Goal: Navigation & Orientation: Find specific page/section

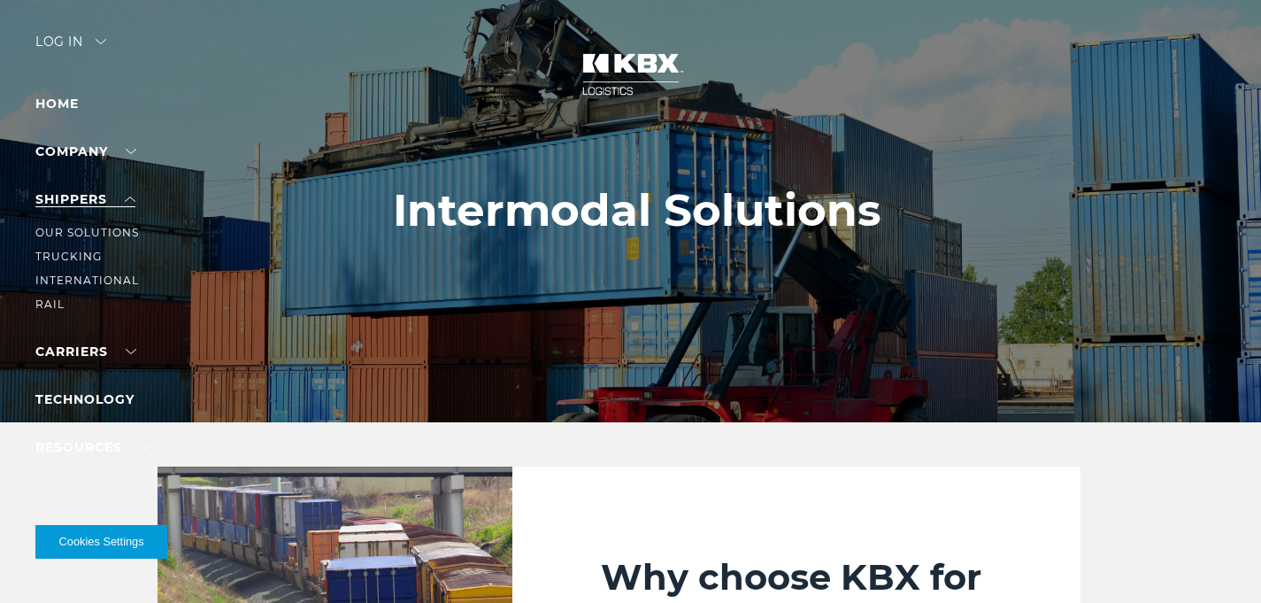
click at [132, 198] on link "SHIPPERS" at bounding box center [85, 199] width 100 height 16
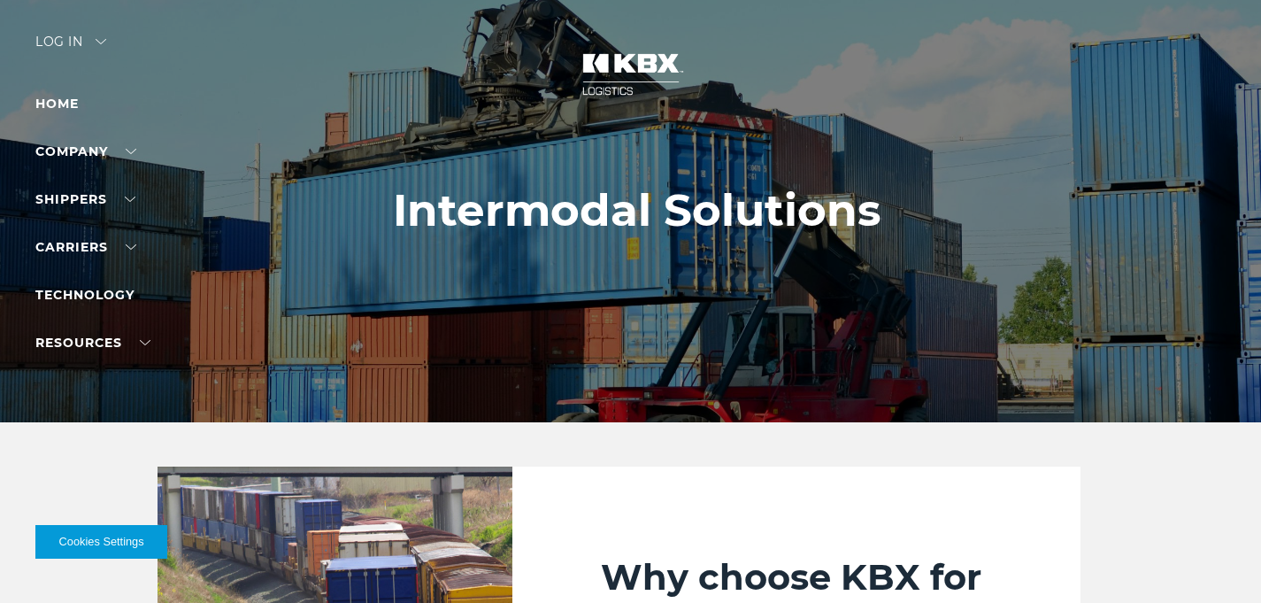
click at [636, 67] on img at bounding box center [631, 74] width 133 height 78
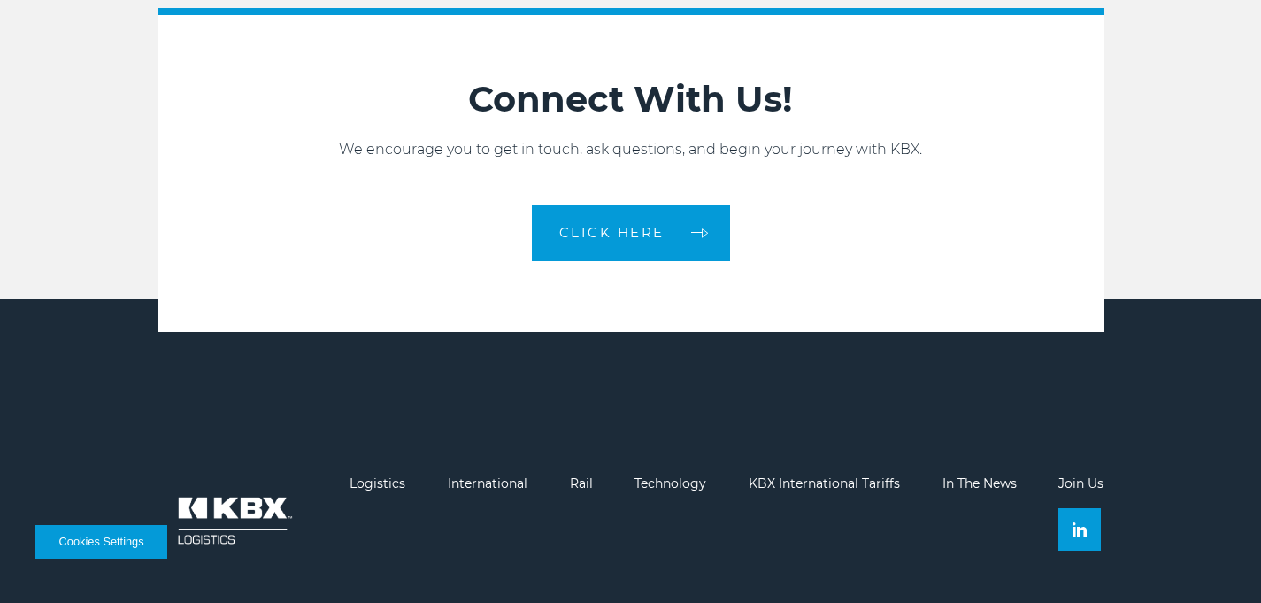
scroll to position [3893, 0]
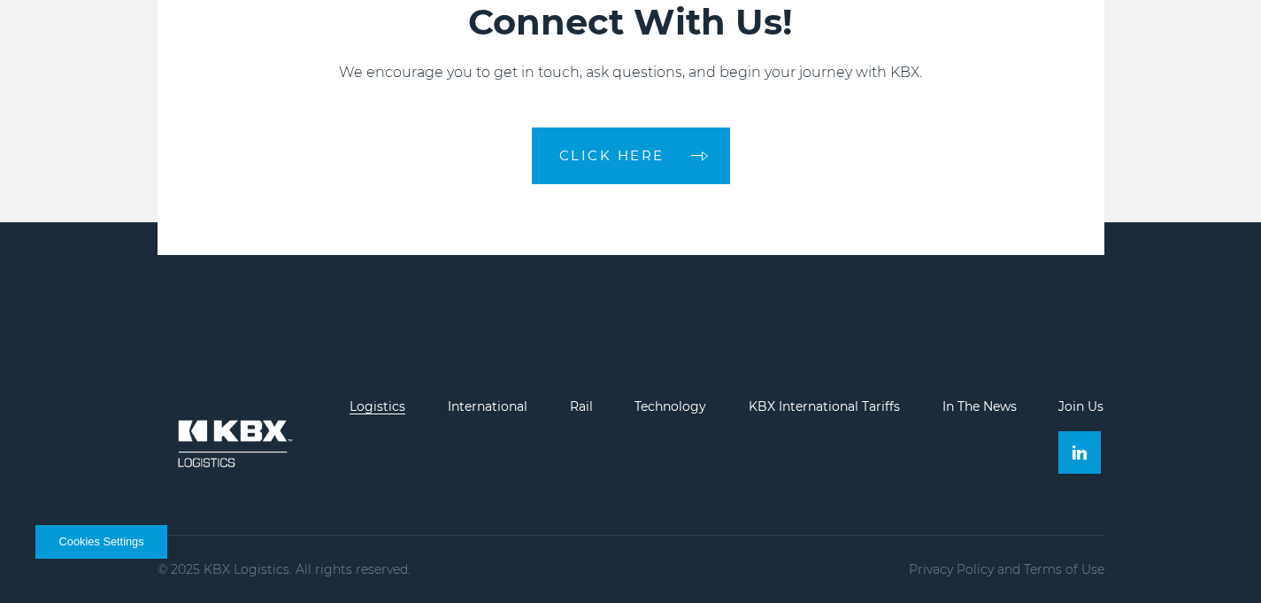
click at [396, 409] on link "Logistics" at bounding box center [378, 406] width 56 height 16
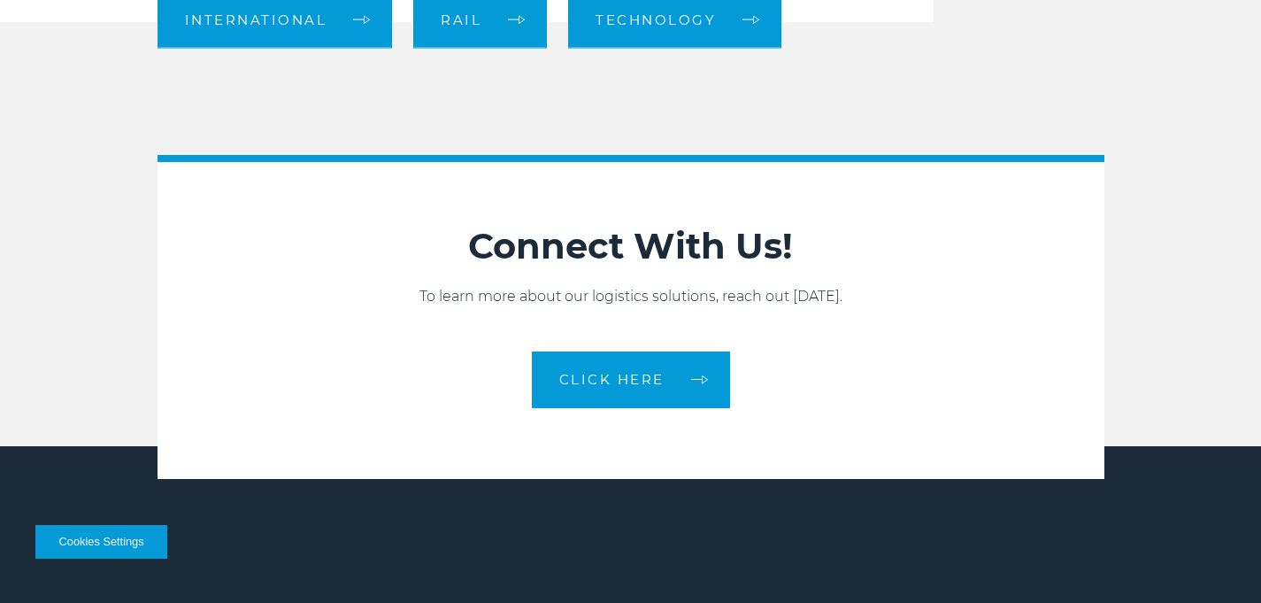
scroll to position [1792, 0]
